Goal: Transaction & Acquisition: Obtain resource

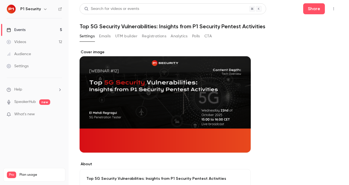
click at [38, 30] on link "Events 5" at bounding box center [34, 30] width 69 height 12
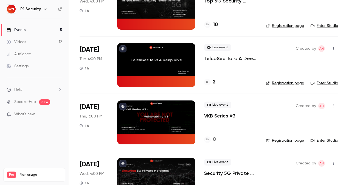
scroll to position [146, 0]
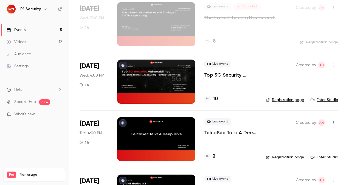
scroll to position [59, 0]
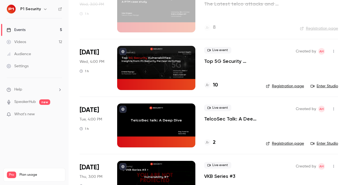
click at [232, 62] on p "Top 5G Security Vulnerabilities: Insights from P1 Security Pentest Activities" at bounding box center [230, 61] width 53 height 7
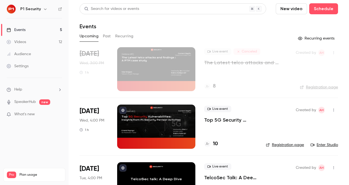
click at [228, 119] on p "Top 5G Security Vulnerabilities: Insights from P1 Security Pentest Activities" at bounding box center [230, 120] width 53 height 7
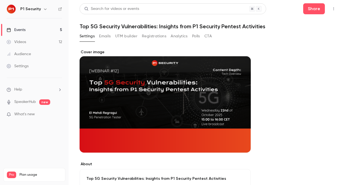
click at [38, 52] on link "Audience" at bounding box center [34, 54] width 69 height 12
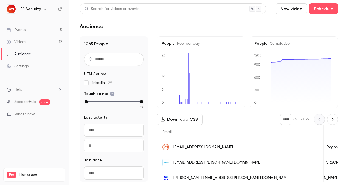
click at [38, 144] on nav "P1 Security Events 5 Videos 12 Audience Settings Help SpeakerHub new What's new…" at bounding box center [34, 92] width 69 height 185
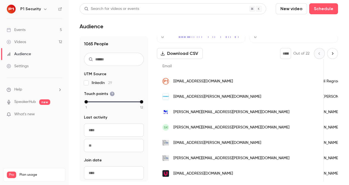
click at [185, 52] on button "Download CSV" at bounding box center [180, 53] width 46 height 11
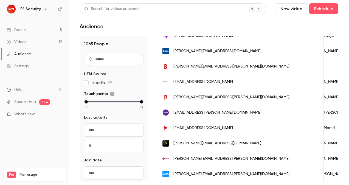
scroll to position [0, 0]
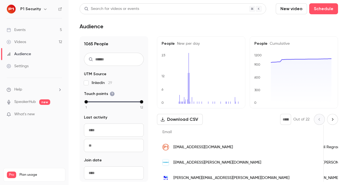
click at [170, 24] on div "Audience" at bounding box center [209, 26] width 259 height 7
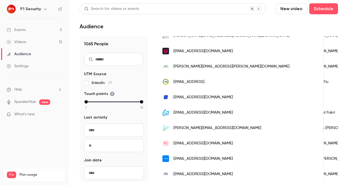
scroll to position [10, 0]
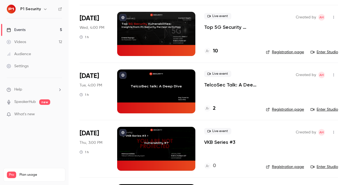
scroll to position [115, 0]
